Goal: Task Accomplishment & Management: Use online tool/utility

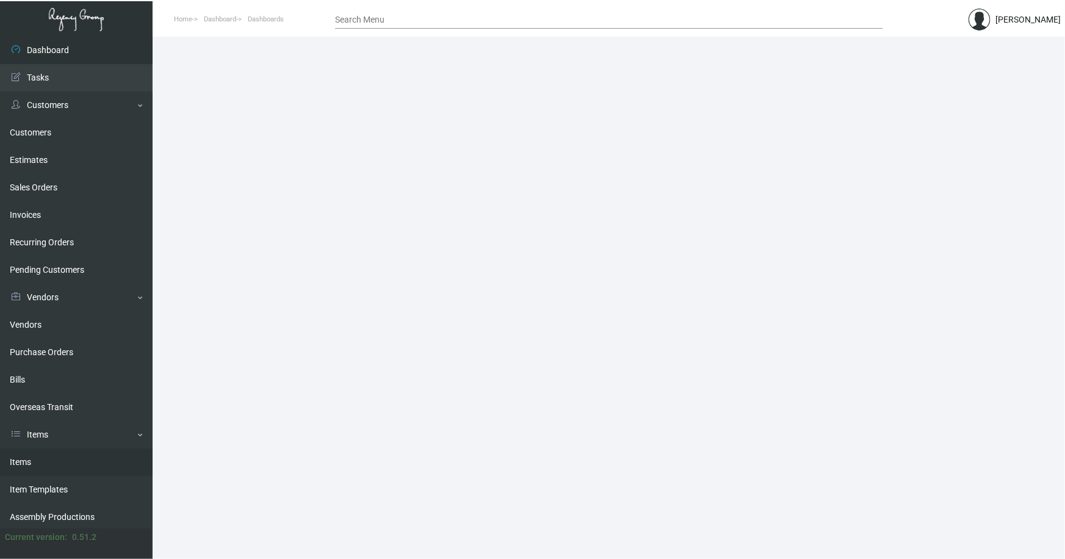
click at [25, 459] on link "Items" at bounding box center [76, 462] width 153 height 27
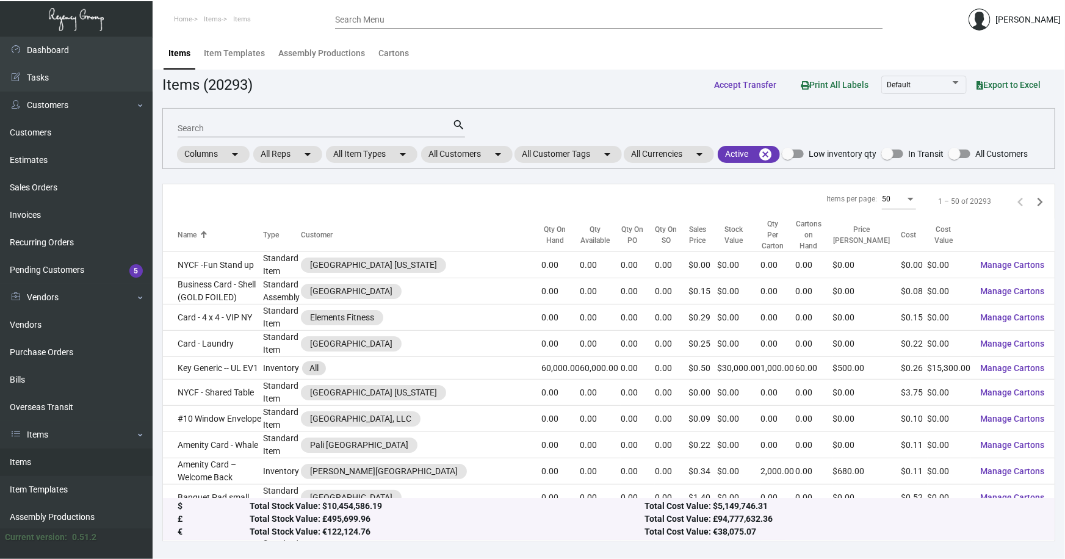
click at [275, 130] on input "Search" at bounding box center [315, 129] width 275 height 10
type input "wax paper"
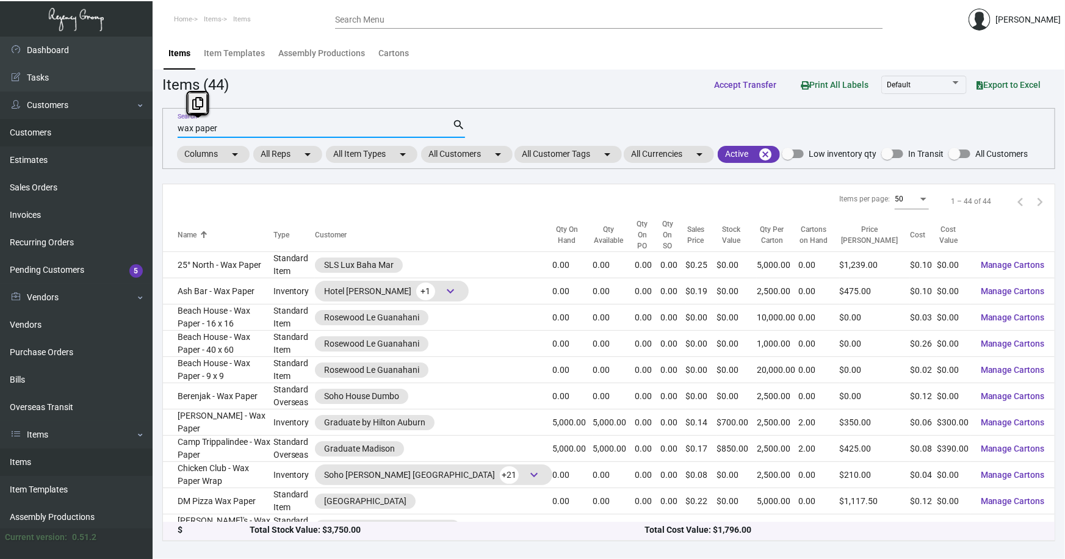
drag, startPoint x: 240, startPoint y: 126, endPoint x: 132, endPoint y: 140, distance: 108.9
click at [132, 140] on div "Dashboard Dashboard Tasks Customers Customers Estimates Sales Orders Invoices R…" at bounding box center [532, 298] width 1065 height 522
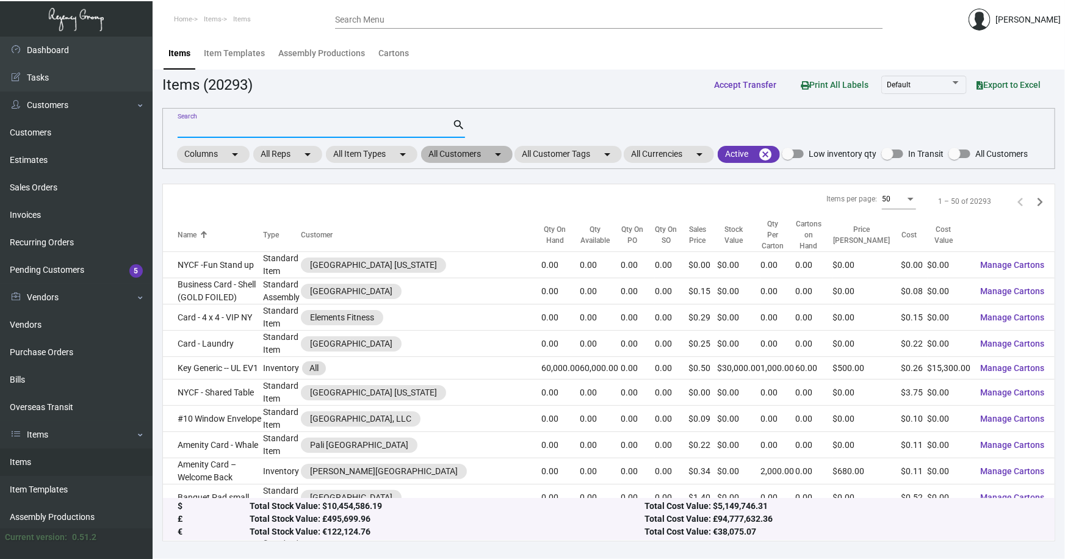
click at [497, 151] on mat-icon "arrow_drop_down" at bounding box center [498, 154] width 15 height 15
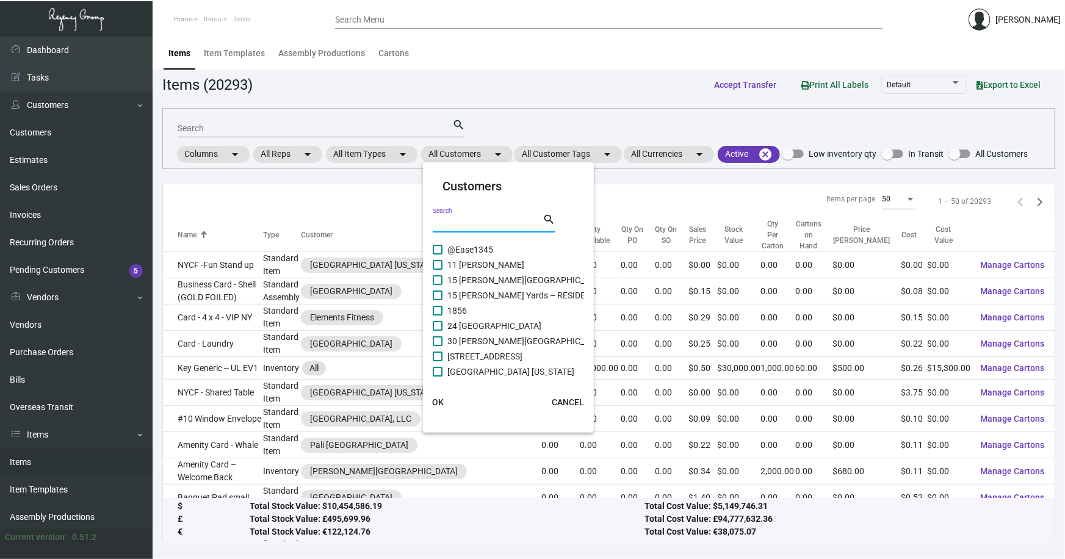
click at [462, 222] on input "Search" at bounding box center [488, 223] width 110 height 10
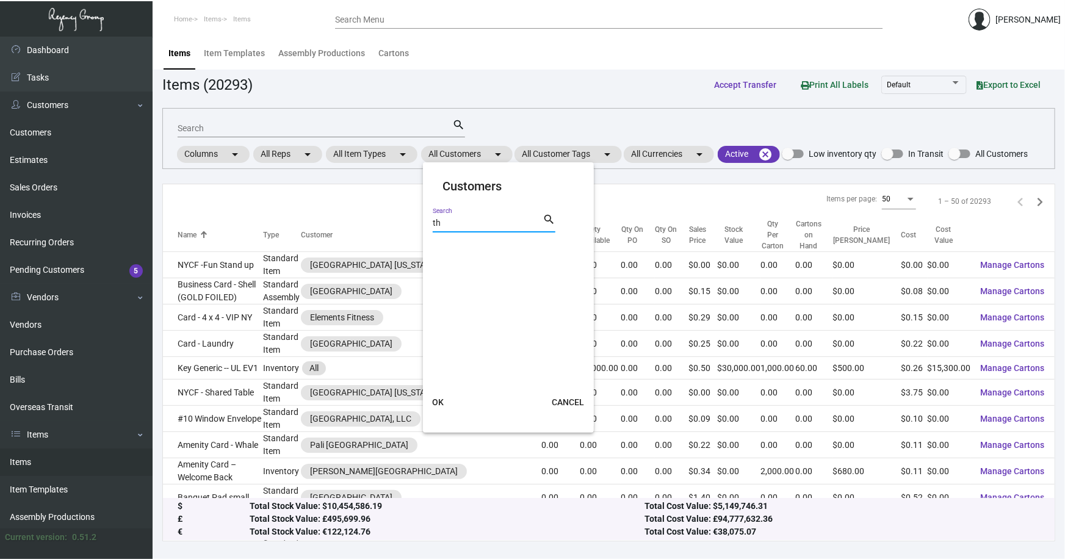
type input "t"
type input "bets"
click at [488, 244] on span "[PERSON_NAME][GEOGRAPHIC_DATA]" at bounding box center [521, 249] width 148 height 15
click at [438, 254] on input "[PERSON_NAME][GEOGRAPHIC_DATA]" at bounding box center [437, 254] width 1 height 1
checkbox input "true"
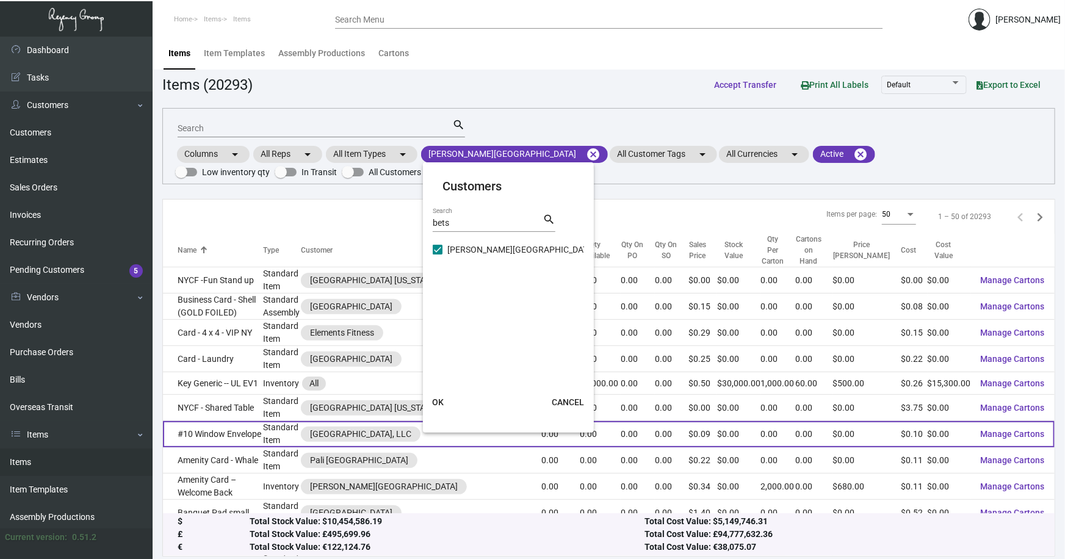
click at [439, 401] on span "OK" at bounding box center [438, 402] width 12 height 10
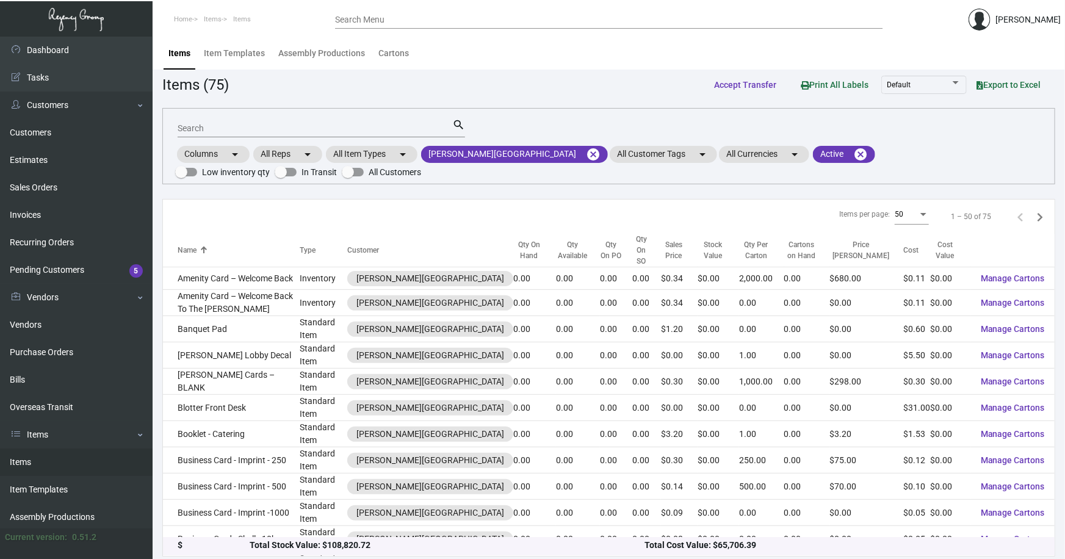
click at [201, 128] on input "Search" at bounding box center [315, 129] width 275 height 10
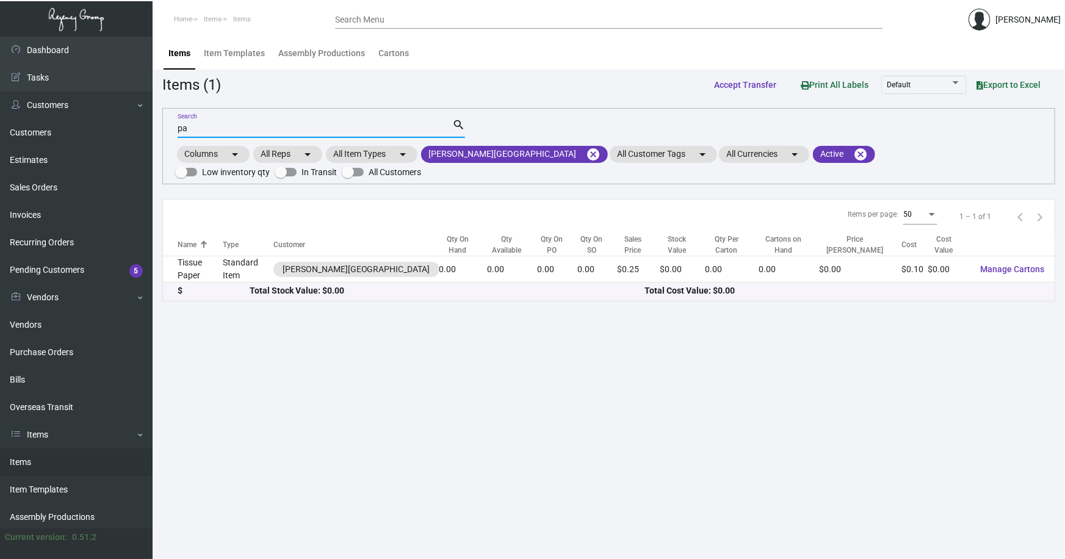
type input "p"
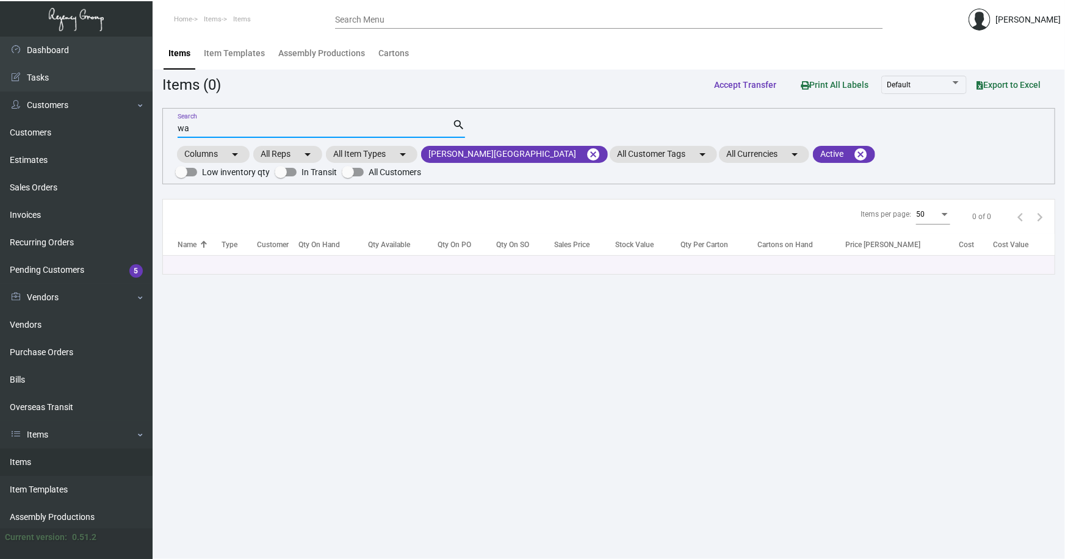
type input "w"
type input "s"
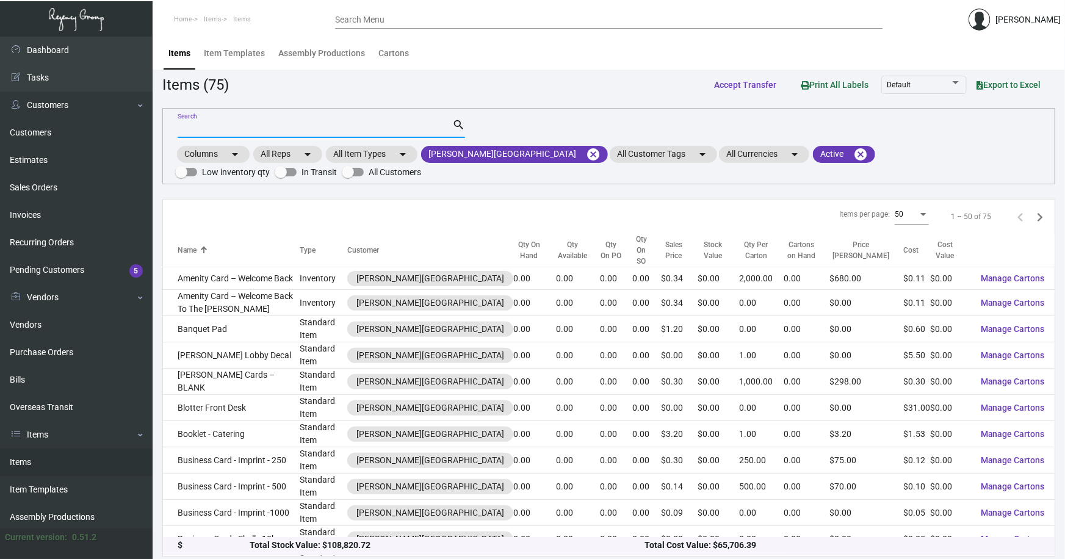
click at [1015, 71] on main "Items Item Templates Assembly Productions Cartons Items (75) Accept Transfer Pr…" at bounding box center [609, 300] width 912 height 526
click at [853, 154] on mat-icon "cancel" at bounding box center [860, 154] width 15 height 15
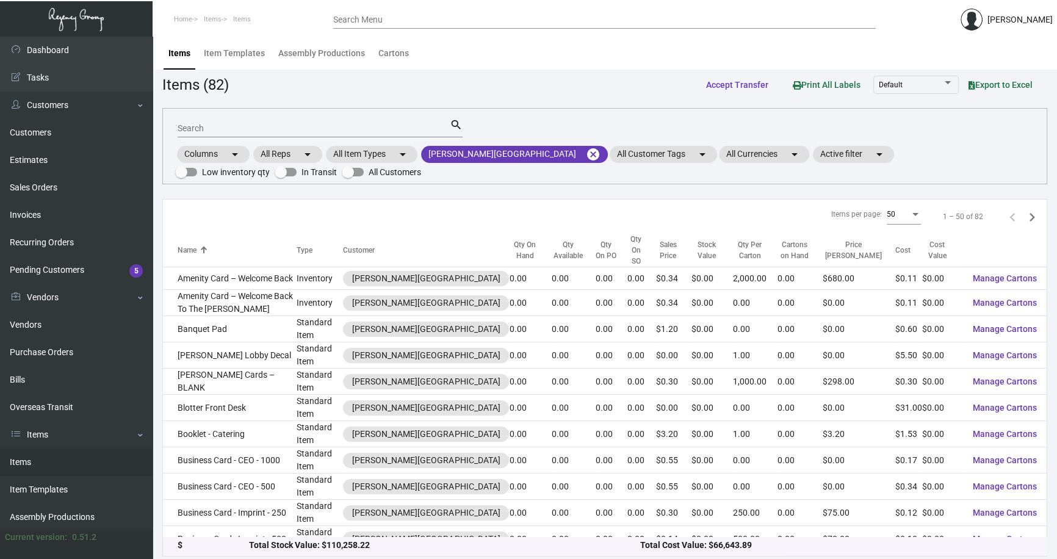
click at [978, 76] on button "Export to Excel" at bounding box center [1001, 85] width 84 height 22
click at [613, 52] on div "Items Item Templates Assembly Productions Cartons" at bounding box center [605, 53] width 886 height 33
